Goal: Book appointment/travel/reservation

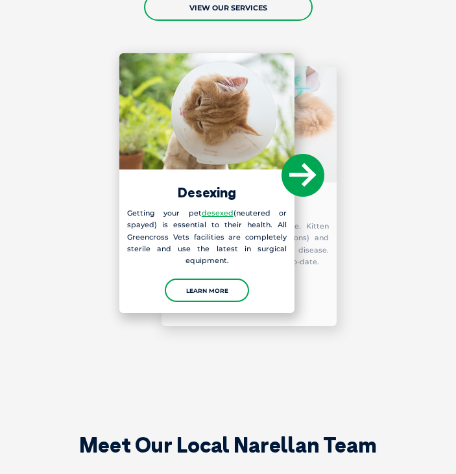
scroll to position [1498, 0]
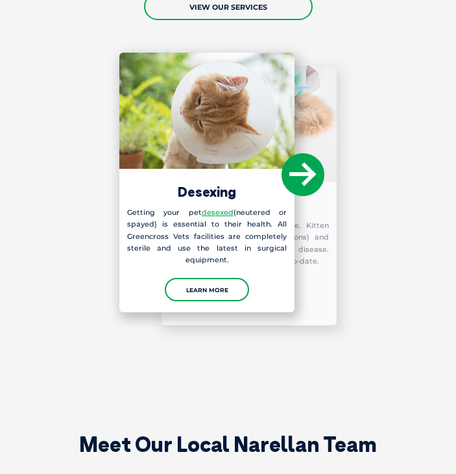
click at [202, 256] on div "Laboratory Testing The latest in-house laboratory equipment allows our vets to …" at bounding box center [249, 196] width 175 height 260
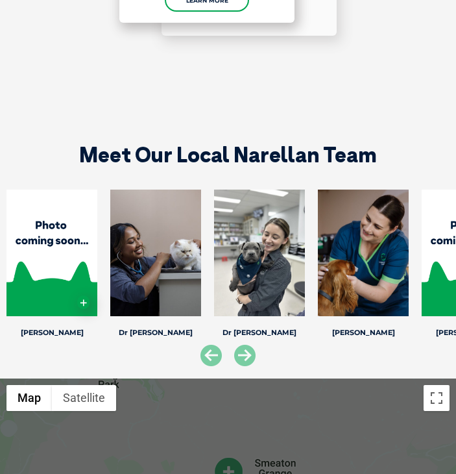
scroll to position [1679, 0]
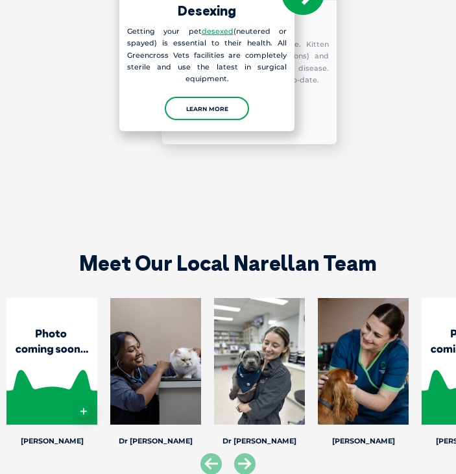
click at [195, 82] on div "Laboratory Testing The latest in-house laboratory equipment allows our vets to …" at bounding box center [249, 14] width 175 height 260
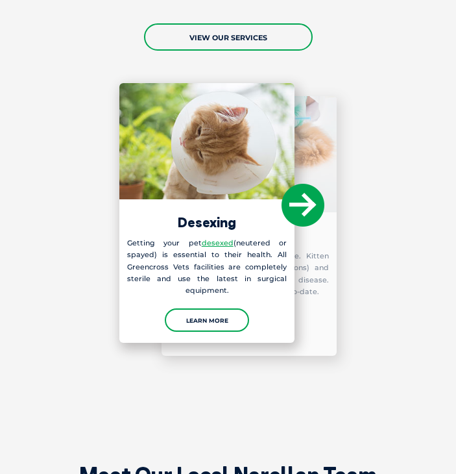
scroll to position [1465, 0]
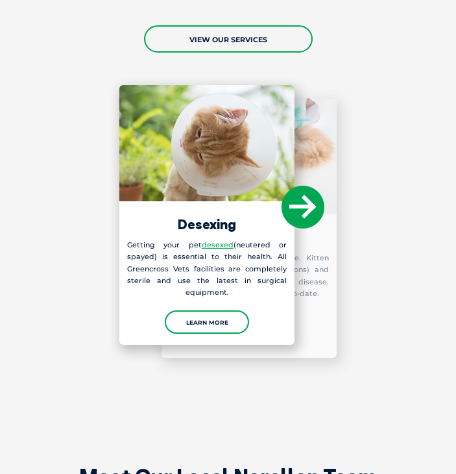
click at [298, 186] on icon at bounding box center [303, 207] width 43 height 43
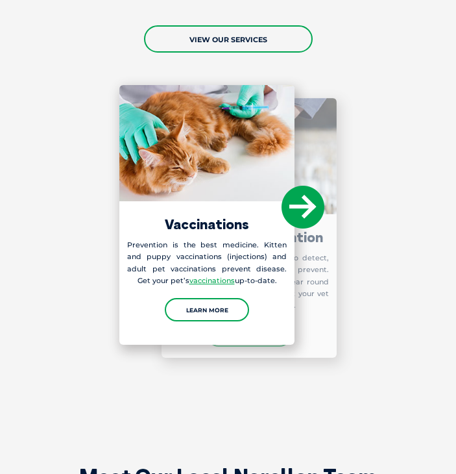
click at [298, 186] on icon at bounding box center [303, 207] width 43 height 43
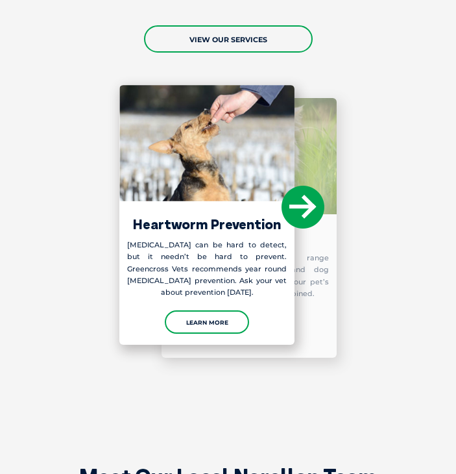
click at [295, 186] on icon at bounding box center [303, 207] width 43 height 43
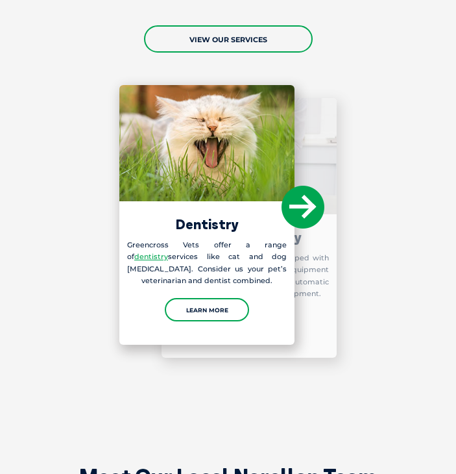
click at [300, 186] on icon at bounding box center [303, 207] width 43 height 43
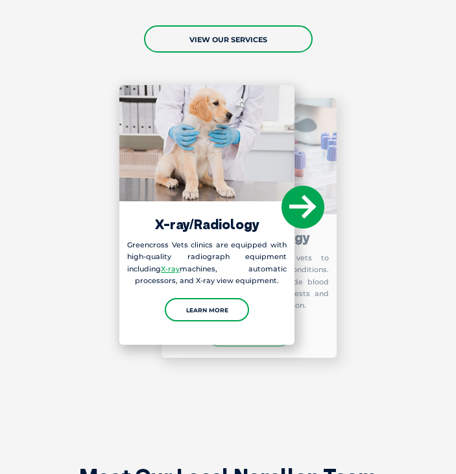
click at [310, 186] on icon at bounding box center [303, 207] width 43 height 43
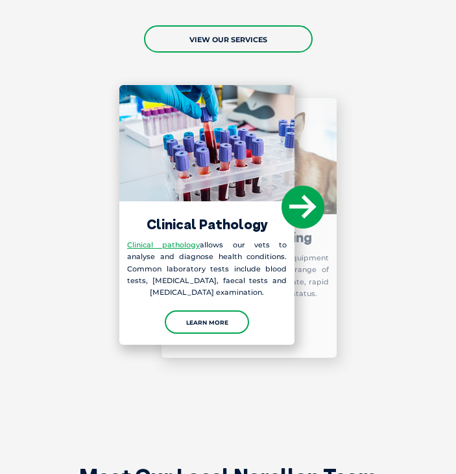
click at [310, 186] on icon at bounding box center [303, 207] width 43 height 43
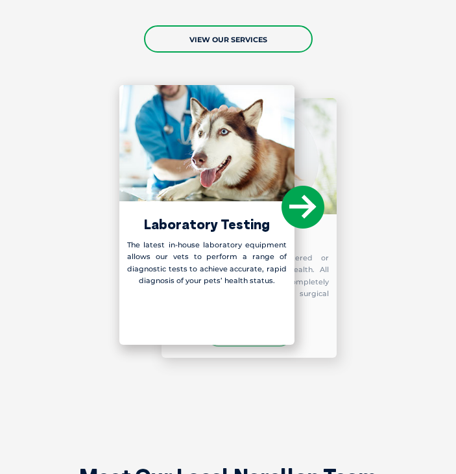
click at [310, 186] on icon at bounding box center [303, 207] width 43 height 43
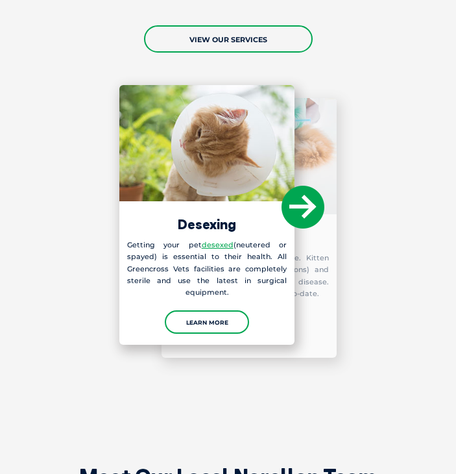
click at [228, 230] on h3 "Laboratory Testing" at bounding box center [249, 237] width 175 height 14
click at [217, 230] on h3 "Laboratory Testing" at bounding box center [249, 237] width 175 height 14
click at [194, 308] on div "Laboratory Testing The latest in-house laboratory equipment allows our vets to …" at bounding box center [249, 228] width 175 height 260
click at [200, 287] on div "Laboratory Testing The latest in-house laboratory equipment allows our vets to …" at bounding box center [249, 228] width 175 height 260
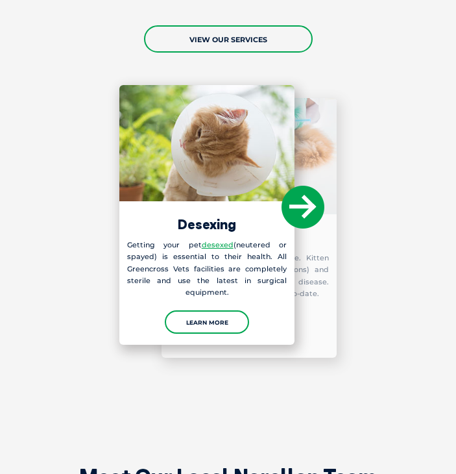
click at [200, 287] on div "Laboratory Testing The latest in-house laboratory equipment allows our vets to …" at bounding box center [249, 228] width 175 height 260
click at [213, 230] on h3 "Laboratory Testing" at bounding box center [249, 237] width 175 height 14
click at [226, 98] on img at bounding box center [249, 156] width 175 height 116
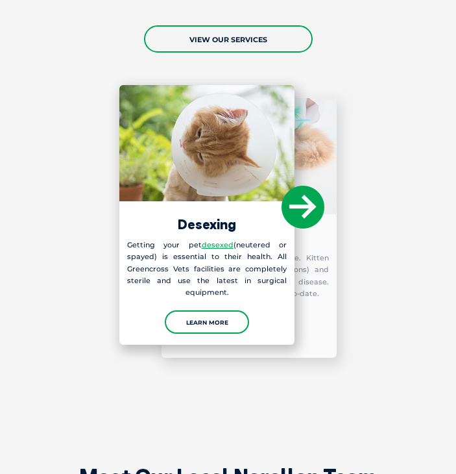
click at [226, 98] on img at bounding box center [249, 156] width 175 height 116
click at [229, 293] on div "Laboratory Testing The latest in-house laboratory equipment allows our vets to …" at bounding box center [249, 228] width 175 height 260
click at [241, 293] on div "Laboratory Testing The latest in-house laboratory equipment allows our vets to …" at bounding box center [249, 228] width 175 height 260
click at [210, 217] on div "Laboratory Testing The latest in-house laboratory equipment allows our vets to …" at bounding box center [249, 228] width 175 height 260
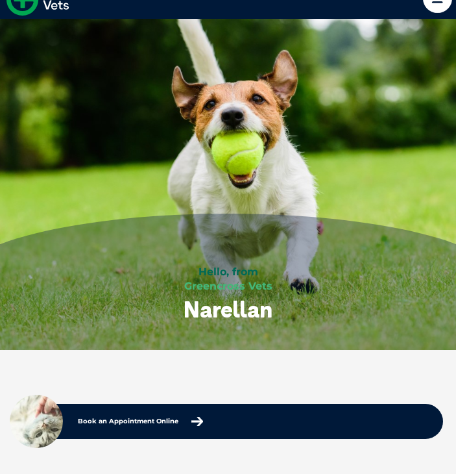
scroll to position [0, 0]
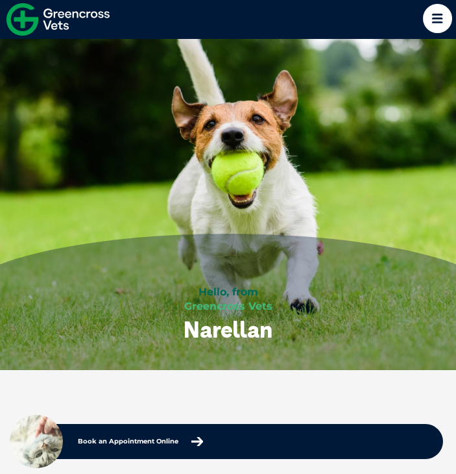
click at [437, 14] on icon at bounding box center [437, 18] width 29 height 29
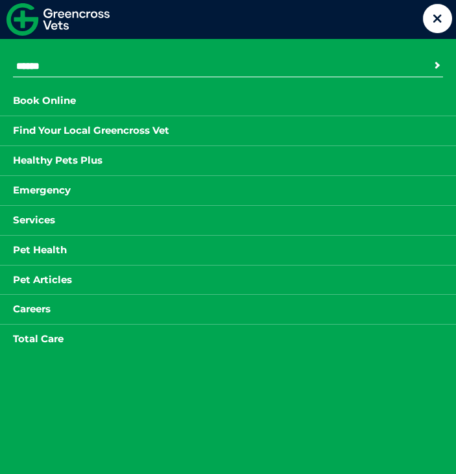
click at [34, 218] on link "Services" at bounding box center [34, 220] width 68 height 16
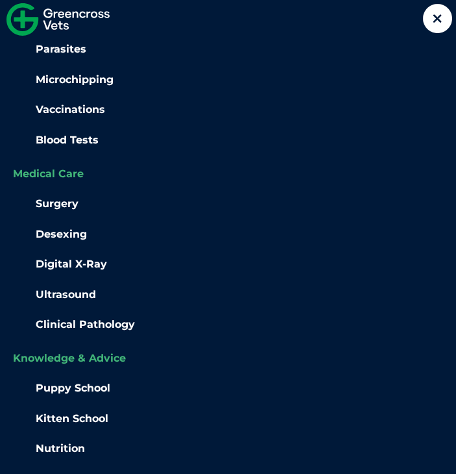
scroll to position [303, 0]
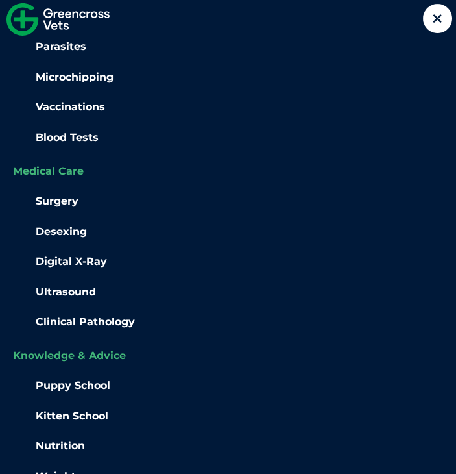
click at [57, 225] on link "Desexing" at bounding box center [61, 231] width 51 height 12
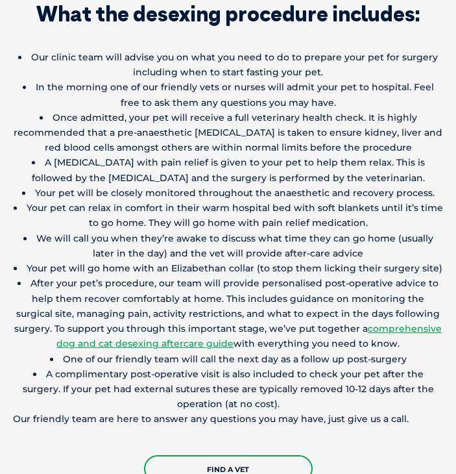
scroll to position [4292, 0]
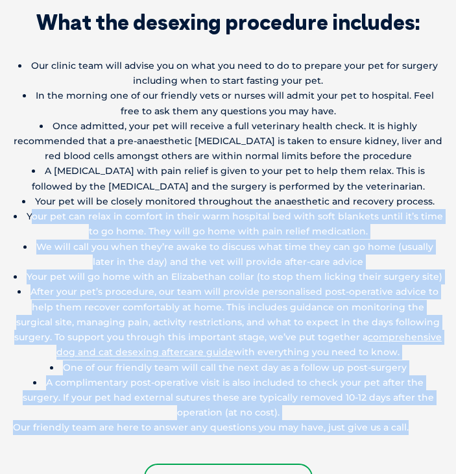
drag, startPoint x: 12, startPoint y: 204, endPoint x: 156, endPoint y: 440, distance: 276.7
click at [156, 440] on div "What the desexing procedure includes: Our clinic team will advise you on what y…" at bounding box center [228, 2] width 456 height 978
click at [133, 420] on p "Our friendly team are here to answer any questions you may have, just give us a…" at bounding box center [228, 427] width 430 height 15
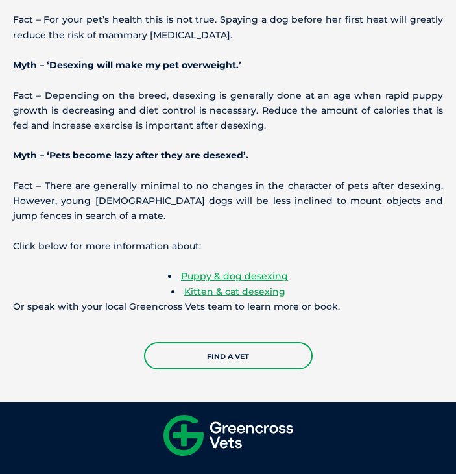
scroll to position [5613, 0]
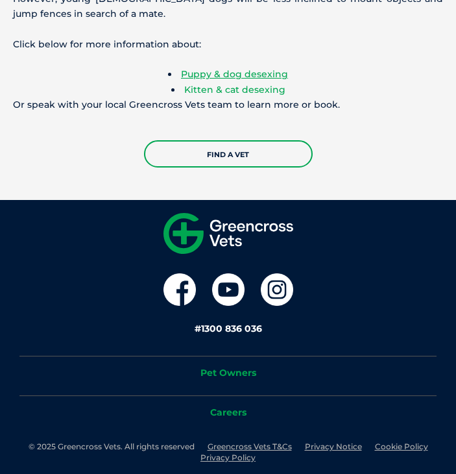
click at [197, 84] on link "Kitten & cat desexing" at bounding box center [234, 90] width 101 height 12
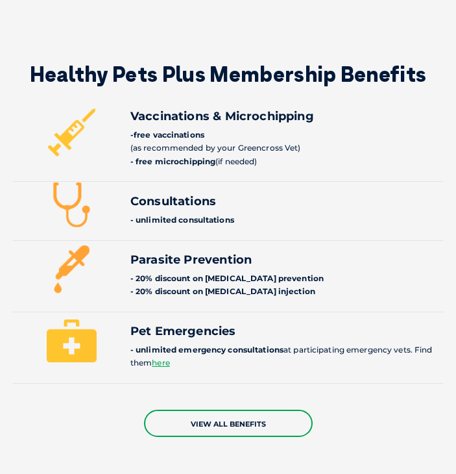
scroll to position [3754, 0]
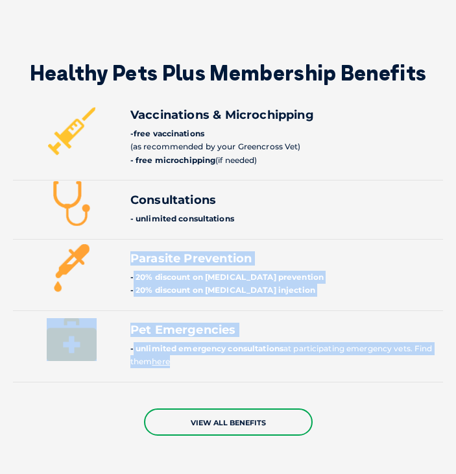
drag, startPoint x: 133, startPoint y: 223, endPoint x: 182, endPoint y: 328, distance: 115.2
click at [182, 328] on div "Vaccinations & Microchipping free vaccinations (as recommended by your Greencro…" at bounding box center [228, 239] width 430 height 286
click at [182, 342] on li "unlimited emergency consultations at participating emergency vets. Find them he…" at bounding box center [286, 355] width 313 height 27
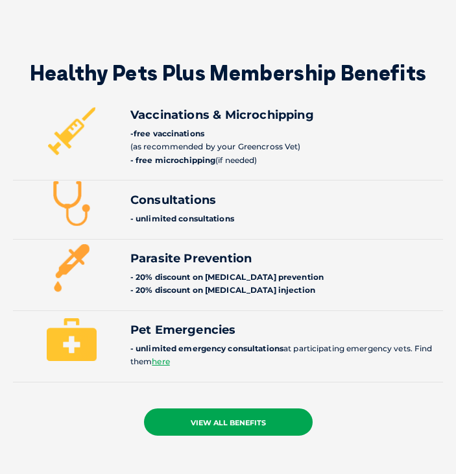
click at [203, 408] on link "view all benefits" at bounding box center [228, 421] width 169 height 27
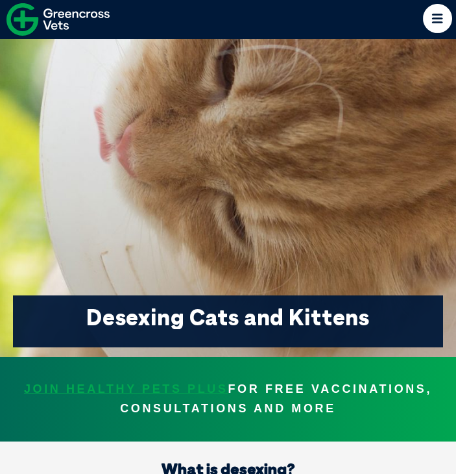
scroll to position [141, 0]
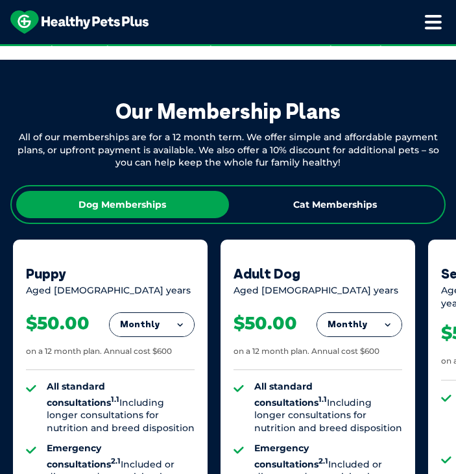
scroll to position [857, 0]
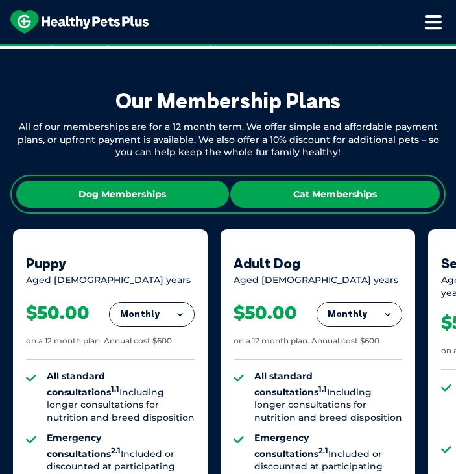
click at [332, 199] on div "Cat Memberships" at bounding box center [335, 193] width 210 height 27
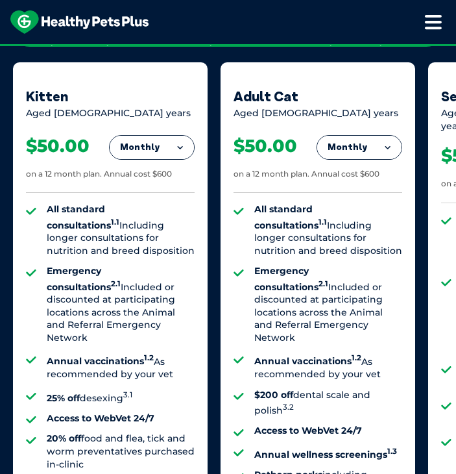
scroll to position [1024, 0]
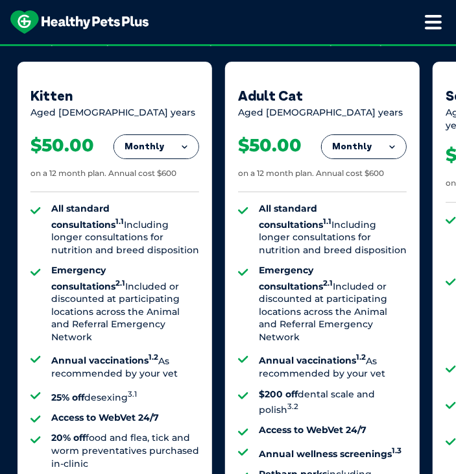
drag, startPoint x: 439, startPoint y: 123, endPoint x: 466, endPoint y: 124, distance: 27.3
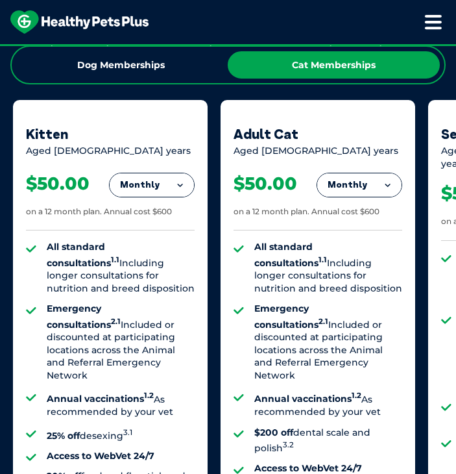
scroll to position [988, 0]
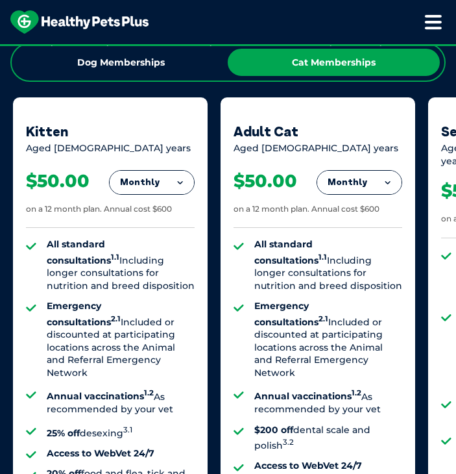
click at [174, 182] on button "Monthly" at bounding box center [152, 182] width 84 height 23
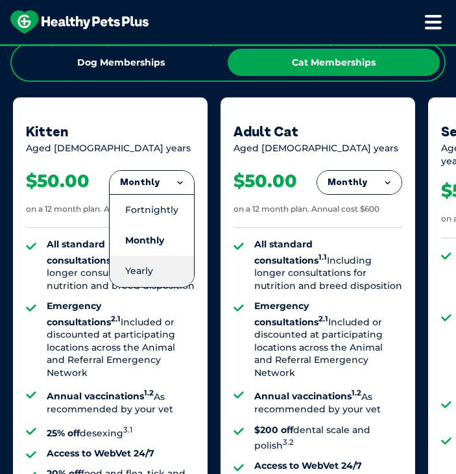
click at [165, 277] on li "Yearly" at bounding box center [152, 271] width 84 height 30
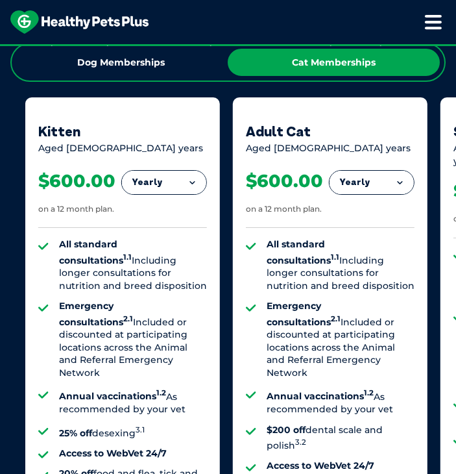
drag, startPoint x: 418, startPoint y: 115, endPoint x: 466, endPoint y: 119, distance: 48.2
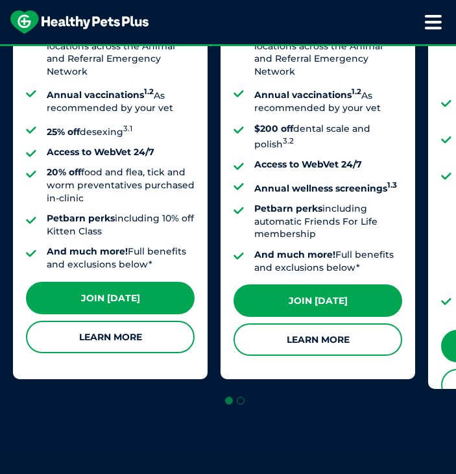
scroll to position [1293, 0]
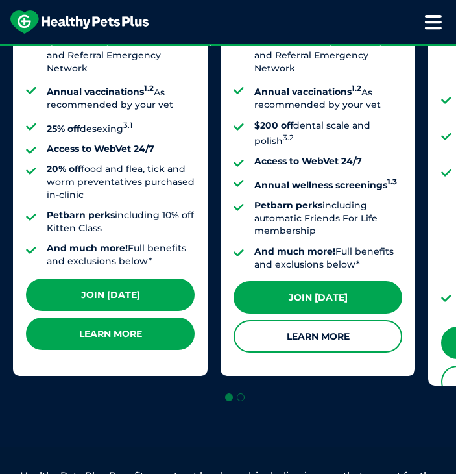
click at [100, 348] on link "Learn More" at bounding box center [110, 333] width 169 height 32
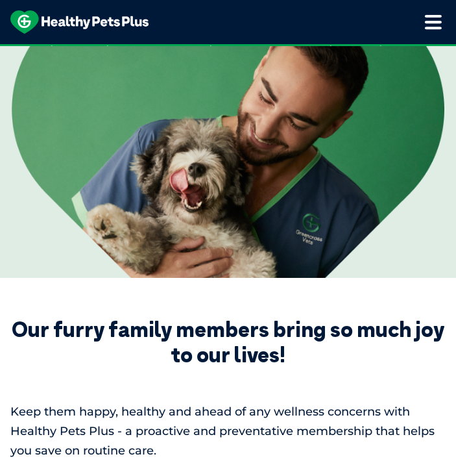
scroll to position [0, 0]
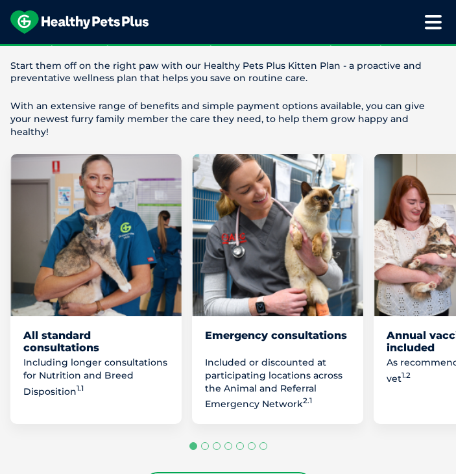
scroll to position [827, 0]
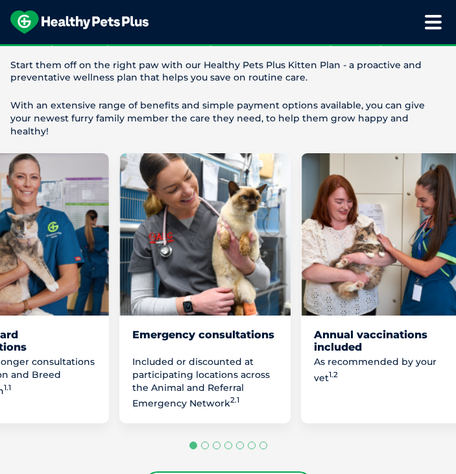
drag, startPoint x: 117, startPoint y: 366, endPoint x: 44, endPoint y: 319, distance: 86.4
click at [44, 328] on div "All standard consultations Including longer consultations for Nutrition and Bre…" at bounding box center [23, 375] width 171 height 94
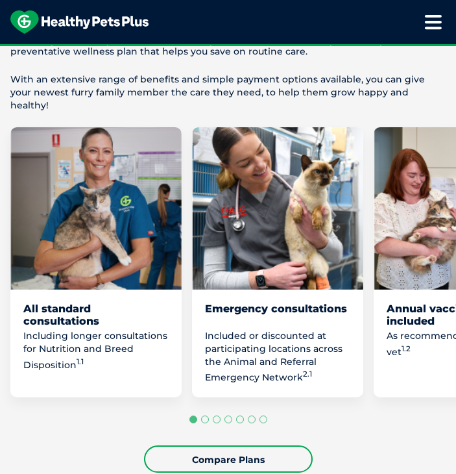
scroll to position [854, 0]
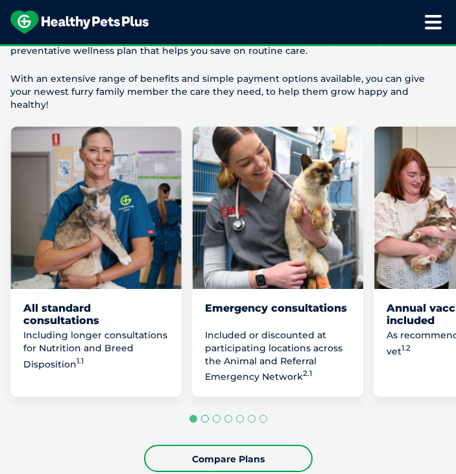
click at [204, 415] on button "Go to slide 2" at bounding box center [205, 419] width 8 height 8
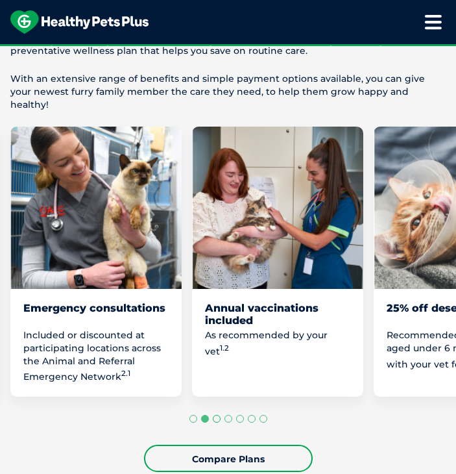
click at [215, 415] on button "Go to slide 3" at bounding box center [217, 419] width 8 height 8
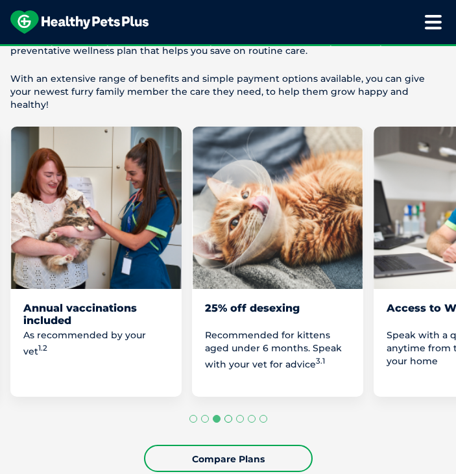
click at [230, 415] on button "Go to slide 4" at bounding box center [229, 419] width 8 height 8
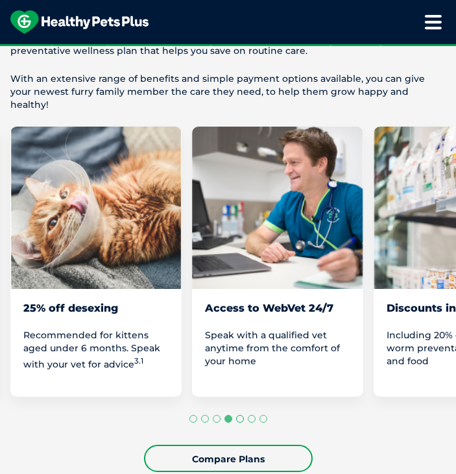
click at [241, 415] on button "Go to slide 5" at bounding box center [240, 419] width 8 height 8
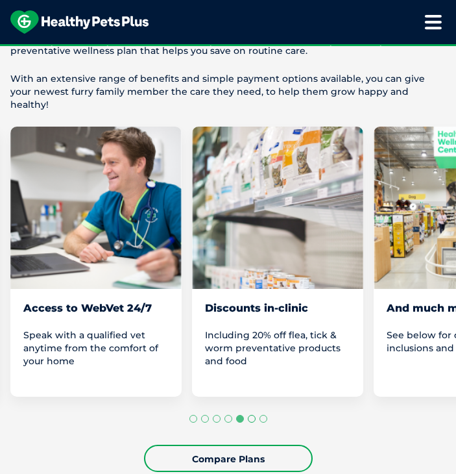
click at [253, 415] on button "Go to slide 6" at bounding box center [252, 419] width 8 height 8
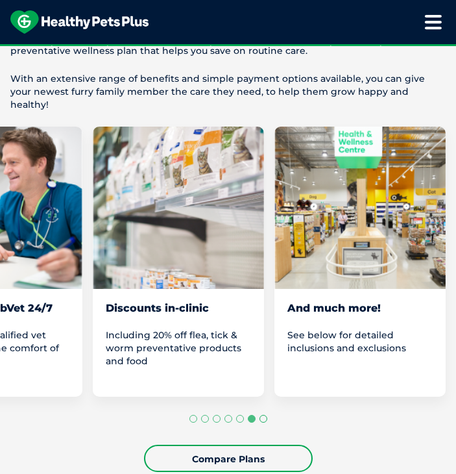
click at [262, 415] on button "Go to slide 7" at bounding box center [264, 419] width 8 height 8
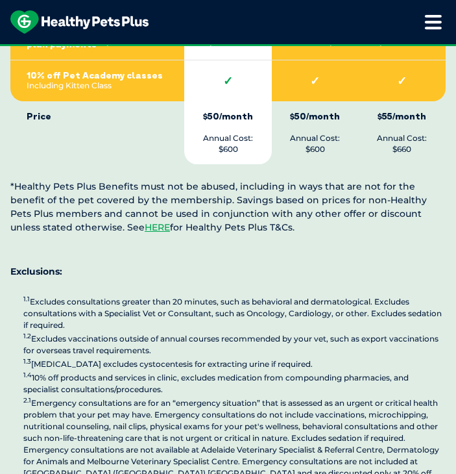
scroll to position [3489, 0]
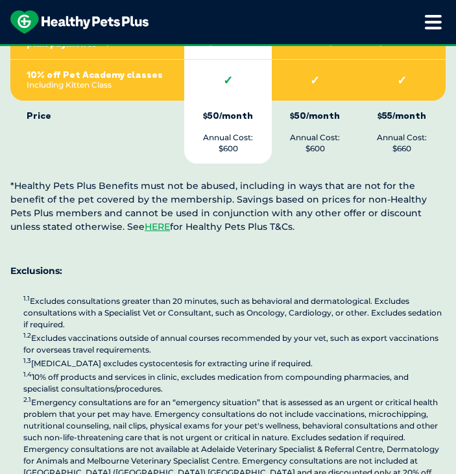
drag, startPoint x: 23, startPoint y: 359, endPoint x: 207, endPoint y: 372, distance: 184.0
click at [207, 372] on p "1.1 Excludes consultations greater than 20 minutes, such as behavioral and derm…" at bounding box center [234, 429] width 422 height 273
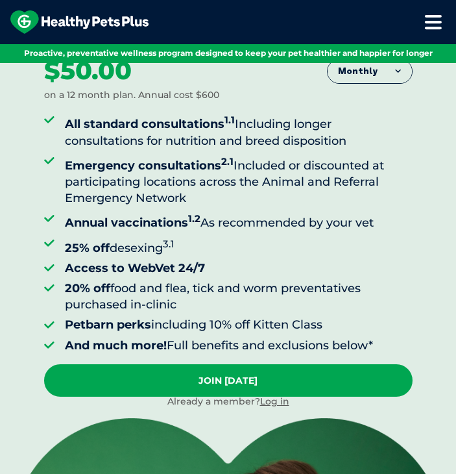
scroll to position [0, 0]
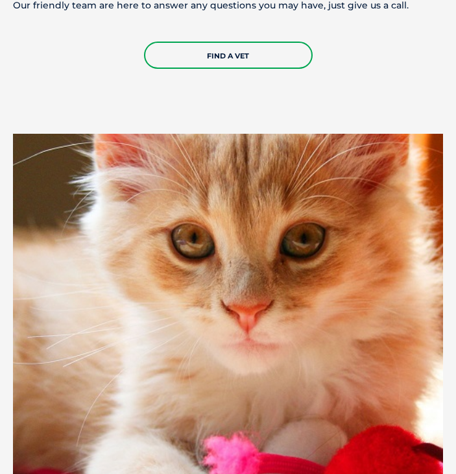
scroll to position [4530, 0]
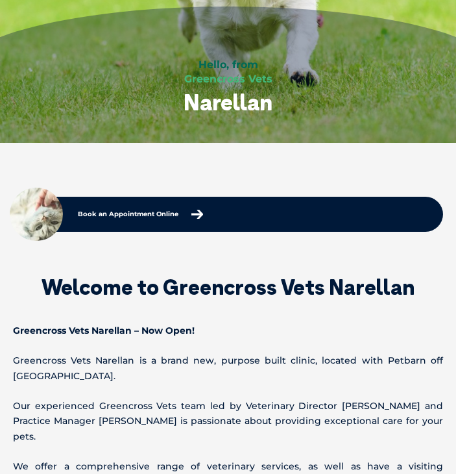
scroll to position [228, 0]
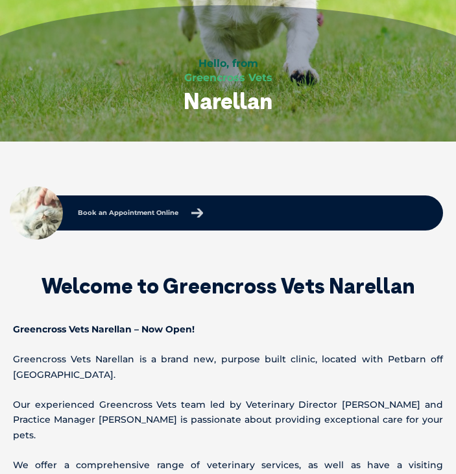
click at [151, 217] on link "Book an Appointment Online" at bounding box center [140, 213] width 138 height 22
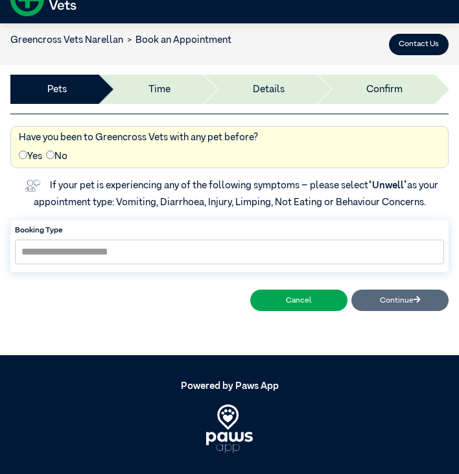
scroll to position [26, 0]
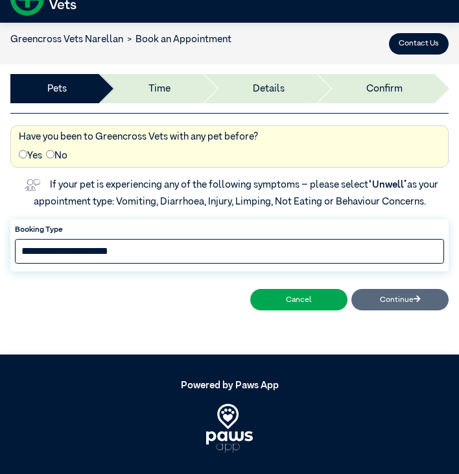
click at [83, 256] on select "**********" at bounding box center [230, 251] width 430 height 25
select select "*****"
click at [15, 239] on select "**********" at bounding box center [230, 251] width 430 height 25
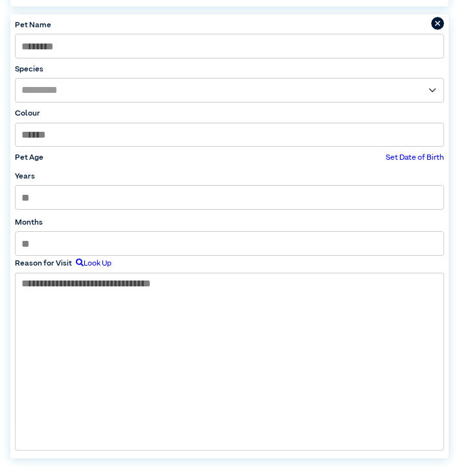
scroll to position [305, 0]
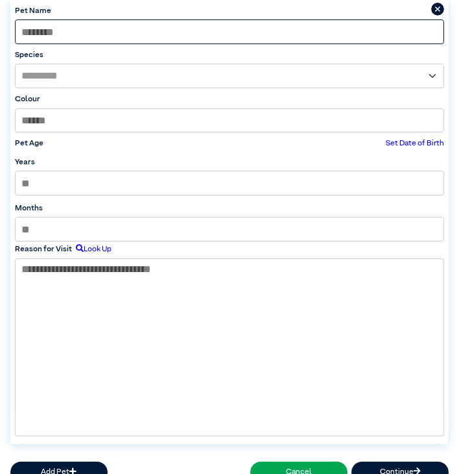
click at [58, 33] on input at bounding box center [230, 31] width 430 height 25
type input "*****"
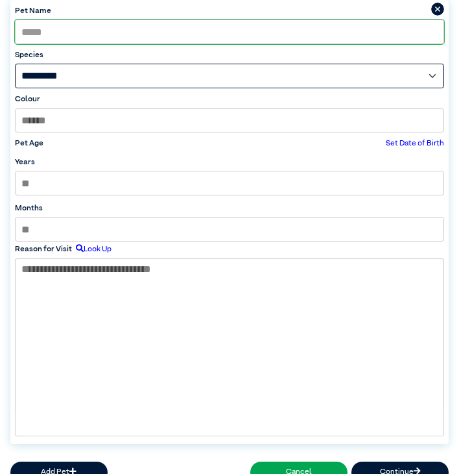
click at [51, 83] on select "**********" at bounding box center [230, 76] width 430 height 25
select select "*****"
click at [15, 64] on select "**********" at bounding box center [230, 76] width 430 height 25
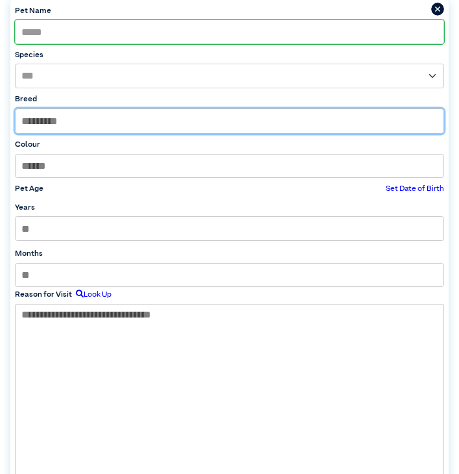
click at [48, 124] on input "text" at bounding box center [230, 121] width 428 height 25
type input "*"
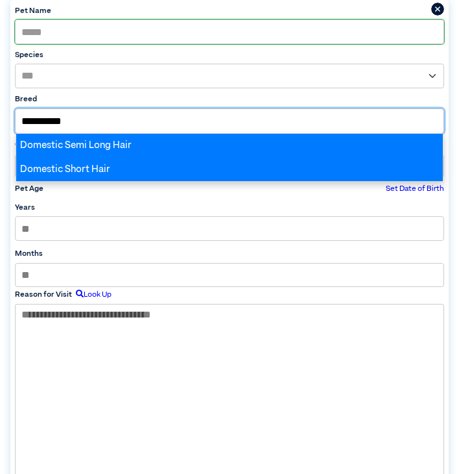
type input "**********"
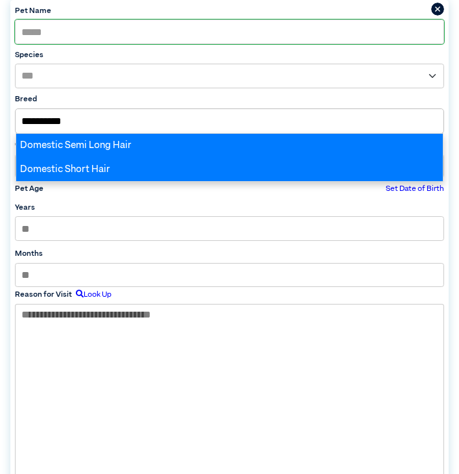
click at [58, 166] on div "Domestic Short Hair" at bounding box center [229, 170] width 427 height 24
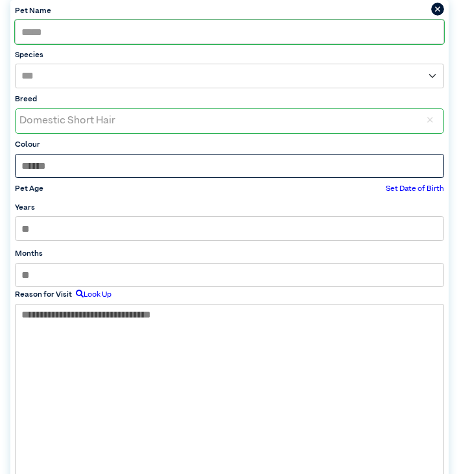
click at [55, 167] on input at bounding box center [230, 166] width 430 height 25
type input "*"
type input "**********"
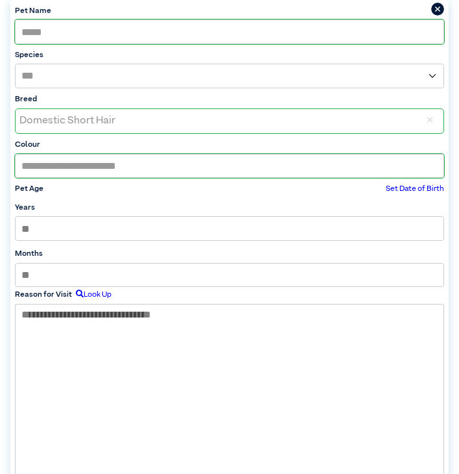
click at [20, 241] on div "Years *" at bounding box center [230, 222] width 432 height 44
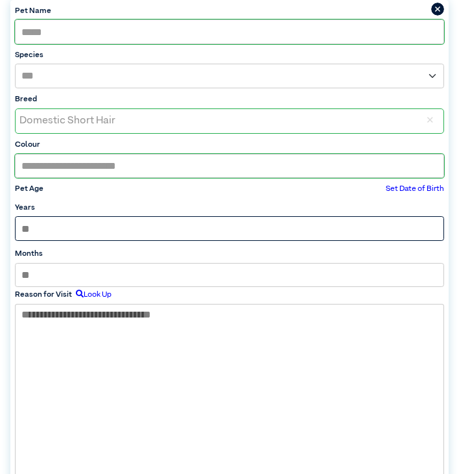
click at [44, 217] on input "*" at bounding box center [230, 228] width 430 height 25
click at [85, 231] on input "*" at bounding box center [230, 228] width 430 height 25
type input "*"
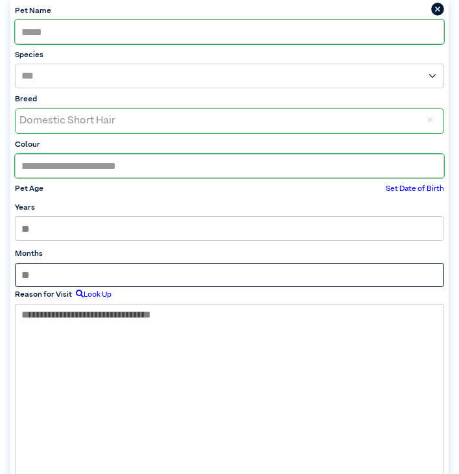
click at [39, 286] on input "*" at bounding box center [230, 275] width 430 height 25
type input "*"
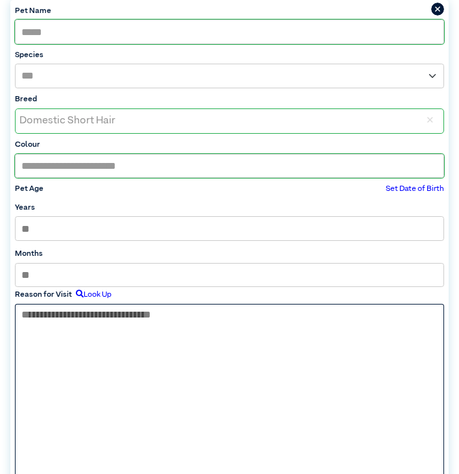
click at [39, 335] on textarea at bounding box center [230, 402] width 430 height 196
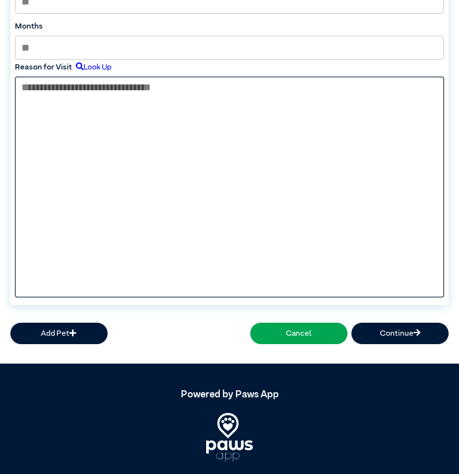
scroll to position [523, 0]
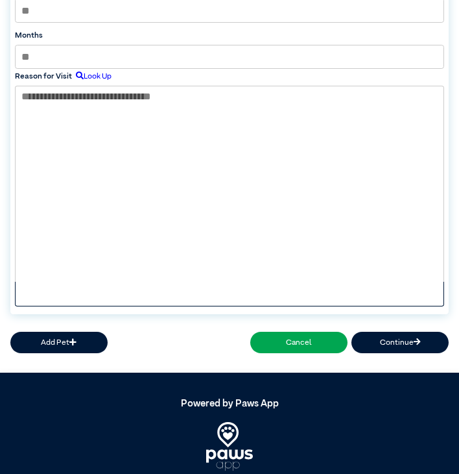
click at [91, 79] on label "Look Up" at bounding box center [92, 77] width 40 height 12
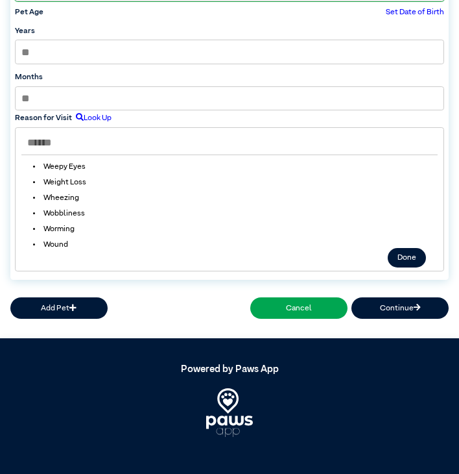
scroll to position [2558, 0]
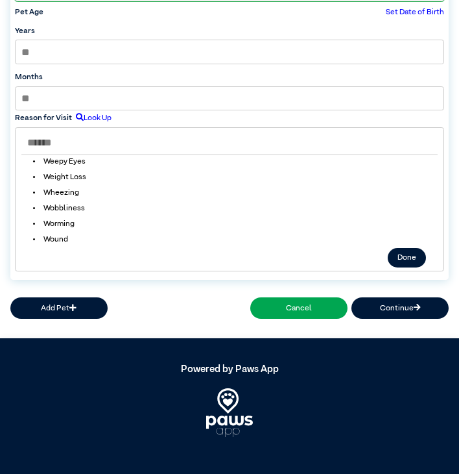
click at [160, 304] on div "Add Pet Cancel Continue" at bounding box center [229, 307] width 439 height 29
click at [400, 310] on button "Continue" at bounding box center [400, 307] width 97 height 21
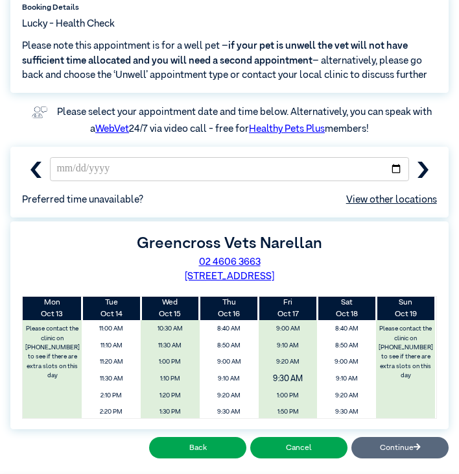
scroll to position [161, 0]
